Goal: Transaction & Acquisition: Purchase product/service

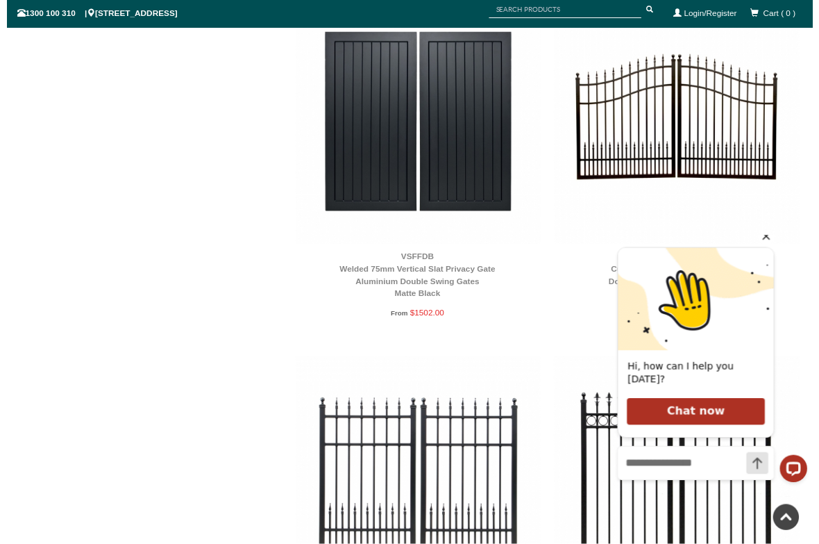
scroll to position [976, 0]
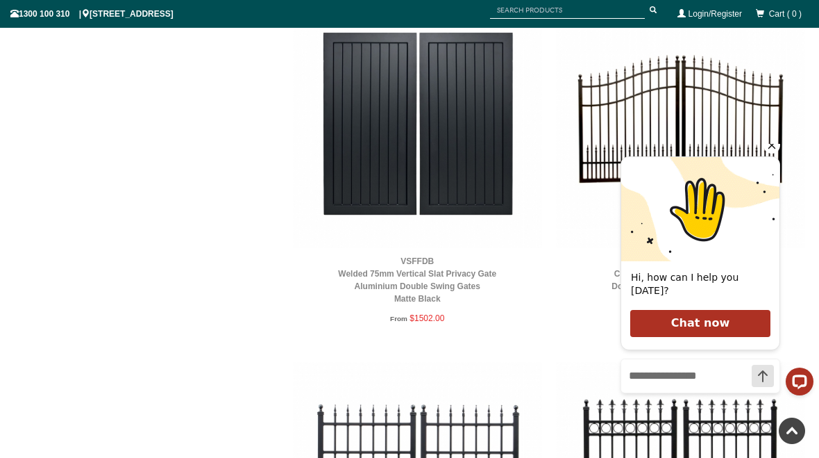
click at [765, 153] on icon "Hide greeting" at bounding box center [772, 145] width 17 height 17
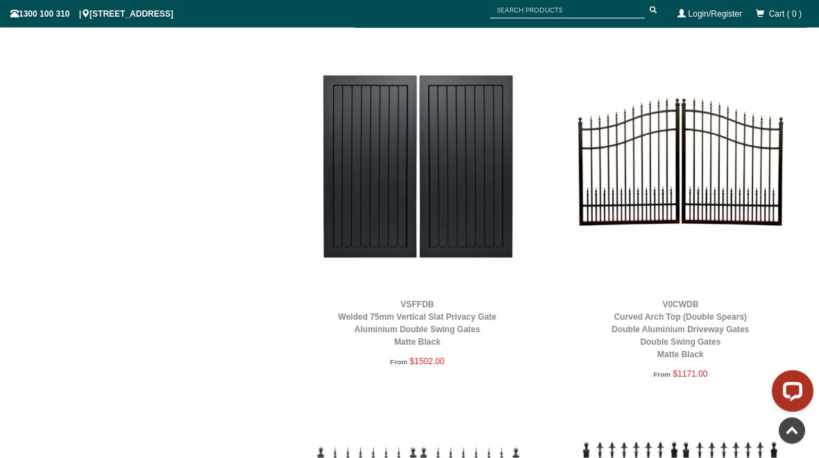
scroll to position [892, 0]
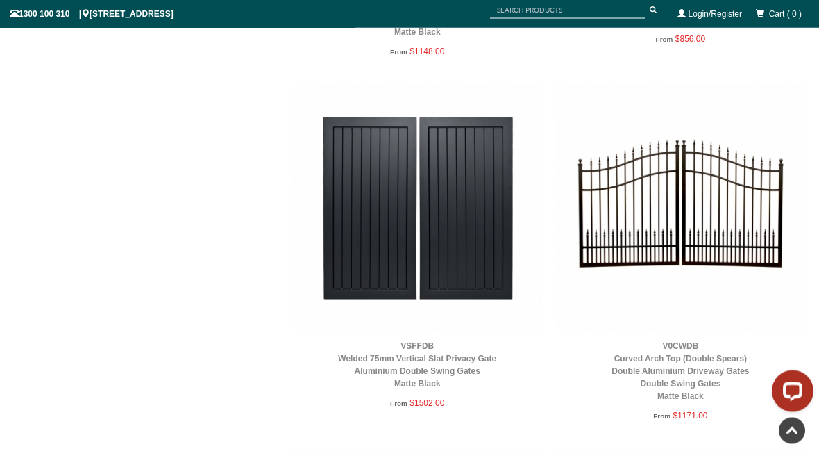
click at [683, 230] on img at bounding box center [680, 207] width 249 height 249
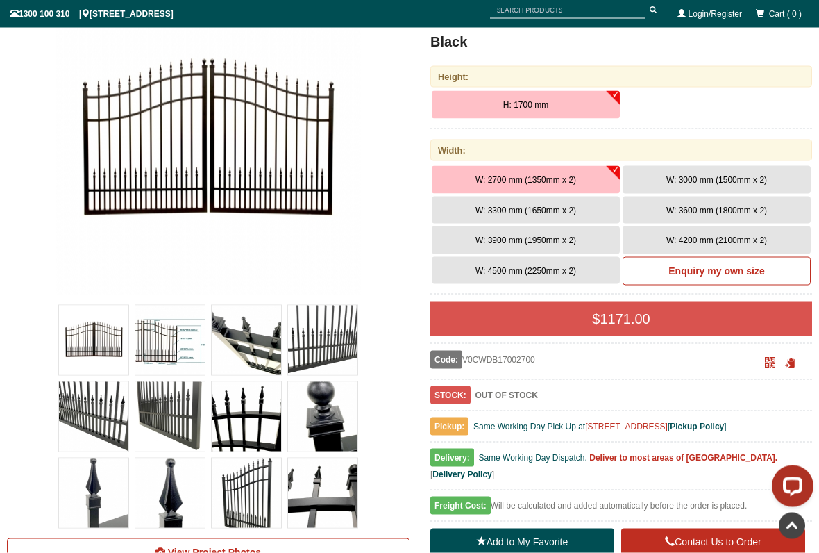
scroll to position [244, 0]
click at [94, 334] on img at bounding box center [93, 339] width 69 height 69
click at [555, 269] on span "W: 4500 mm (2250mm x 2)" at bounding box center [526, 270] width 101 height 10
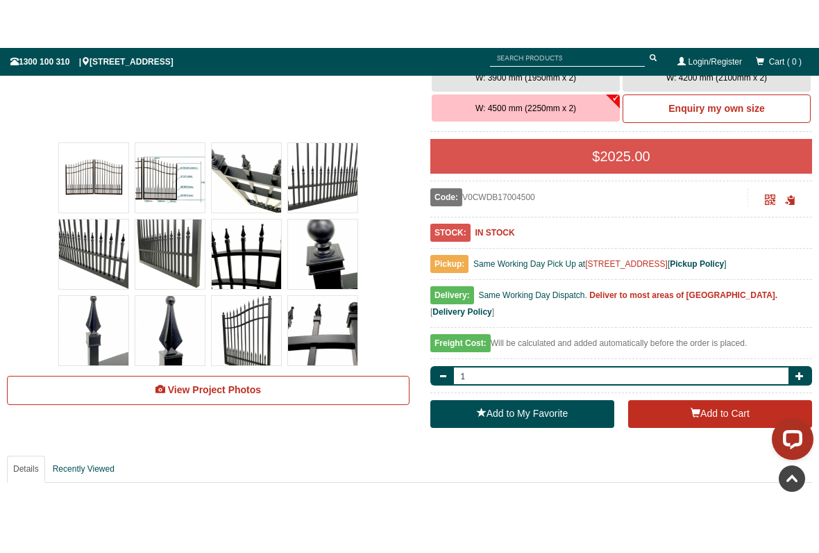
scroll to position [453, 0]
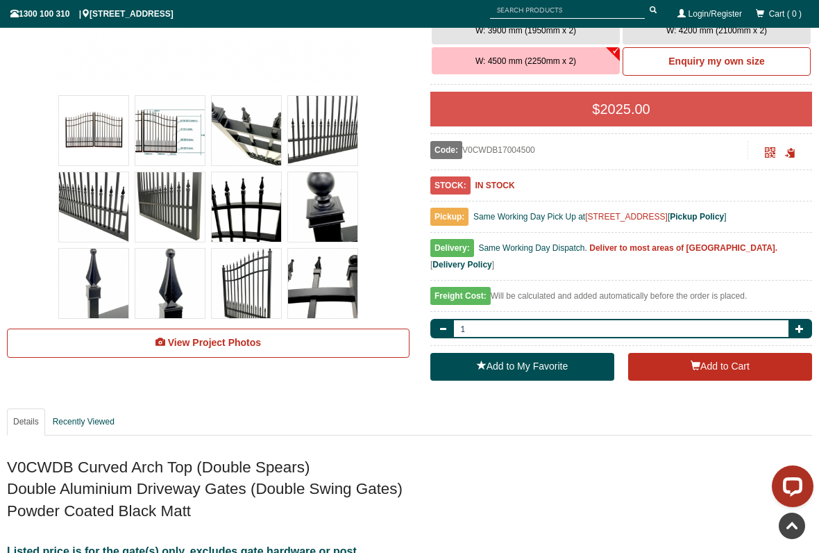
click at [242, 283] on img at bounding box center [246, 283] width 69 height 69
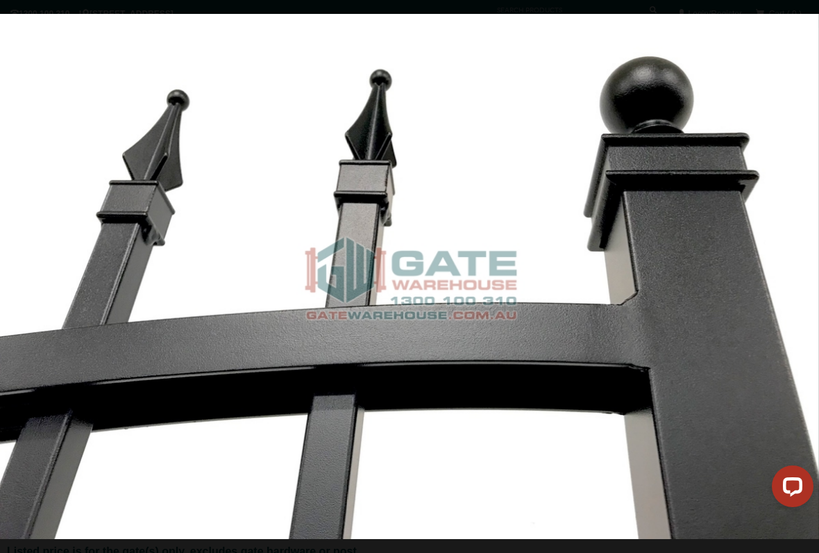
click at [53, 122] on img at bounding box center [409, 276] width 819 height 525
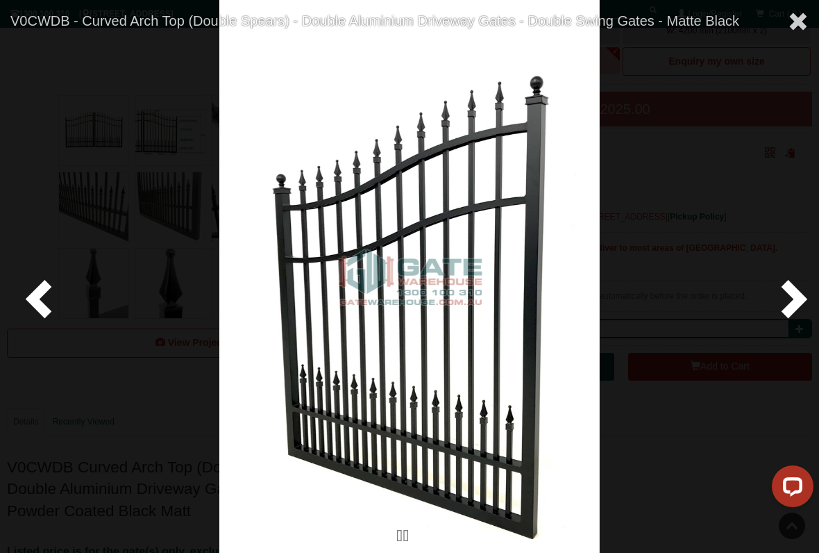
click at [792, 21] on span at bounding box center [798, 21] width 21 height 21
click at [799, 17] on span at bounding box center [798, 21] width 21 height 21
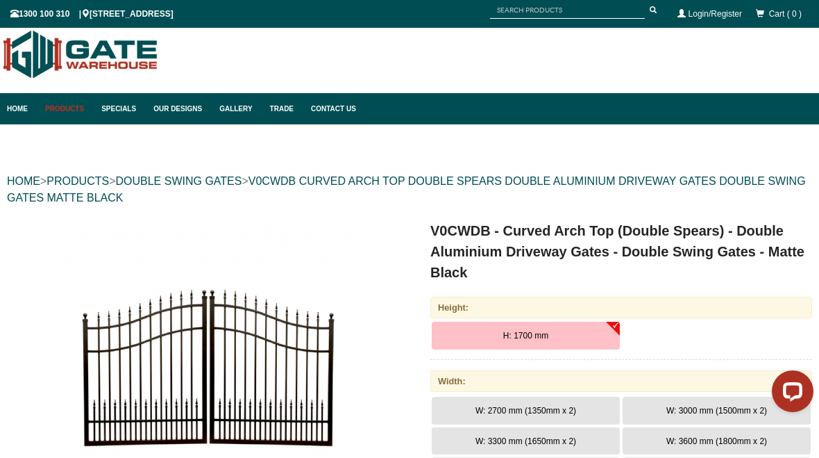
scroll to position [0, 0]
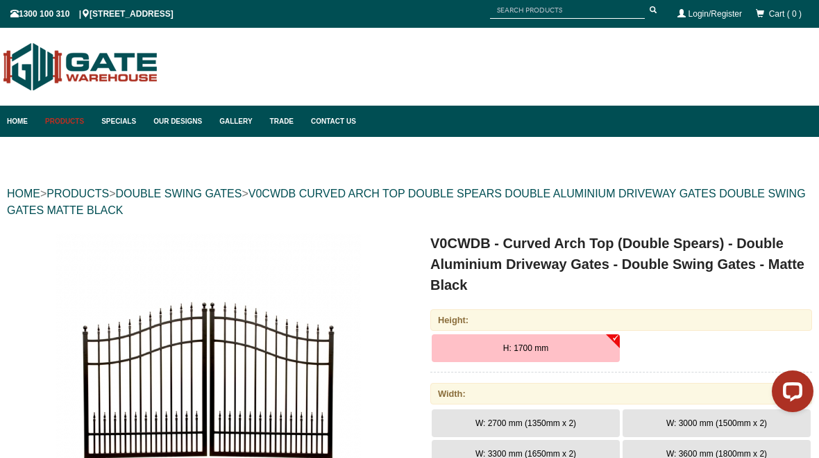
click at [128, 117] on link "Specials" at bounding box center [120, 121] width 52 height 31
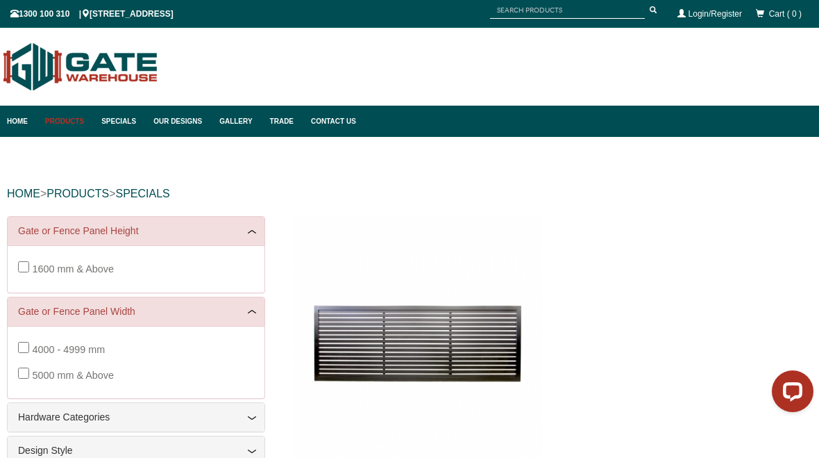
click at [181, 123] on link "Our Designs" at bounding box center [180, 121] width 66 height 31
